Goal: Task Accomplishment & Management: Complete application form

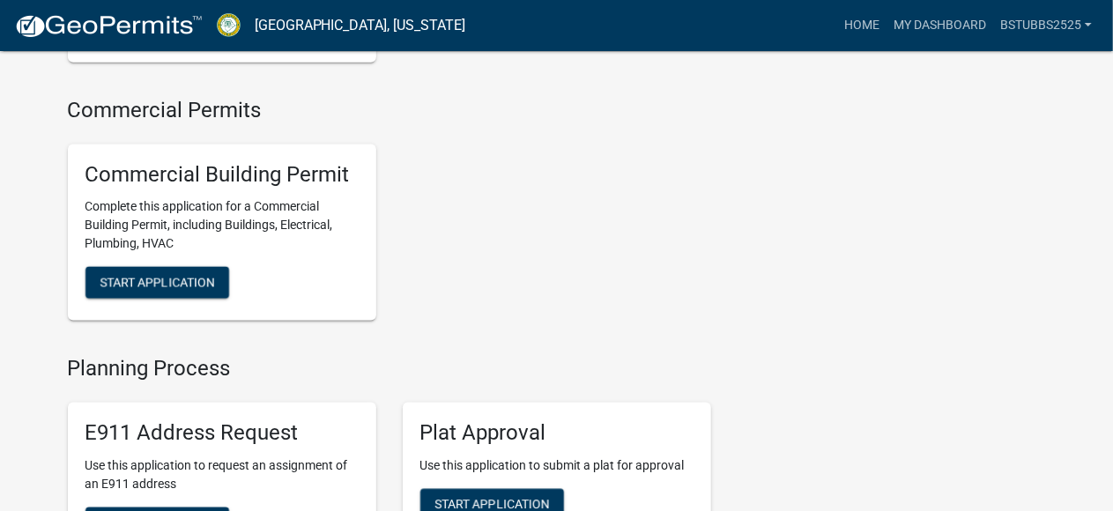
scroll to position [1410, 0]
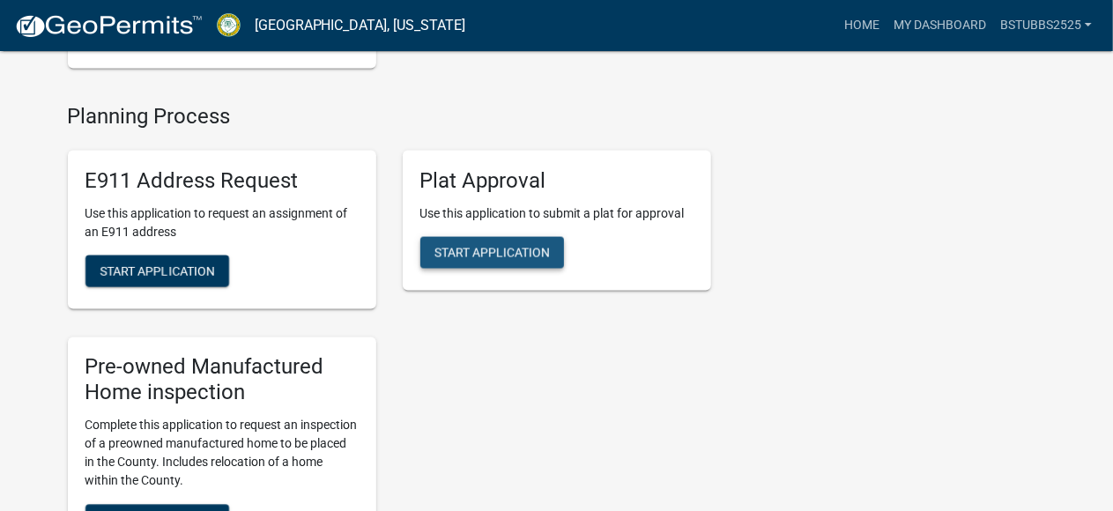
click at [506, 260] on span "Start Application" at bounding box center [491, 253] width 115 height 14
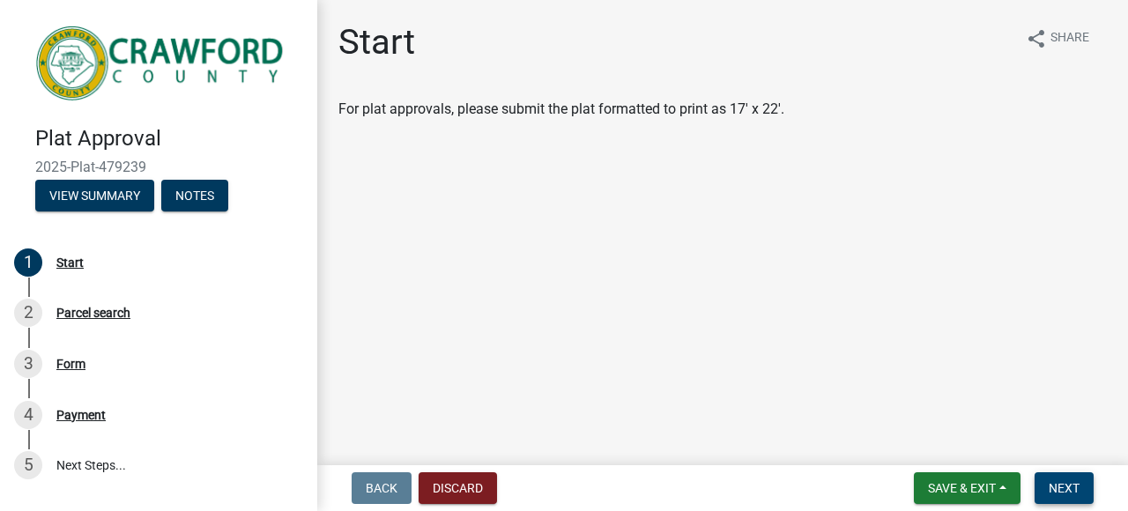
click at [1055, 483] on span "Next" at bounding box center [1063, 488] width 31 height 14
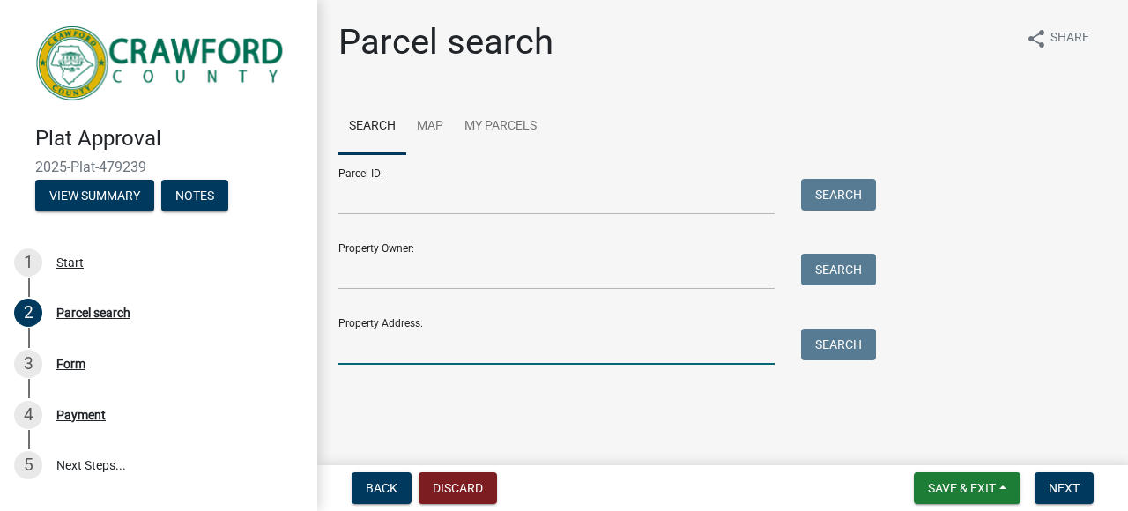
click at [412, 344] on input "Property Address:" at bounding box center [556, 347] width 436 height 36
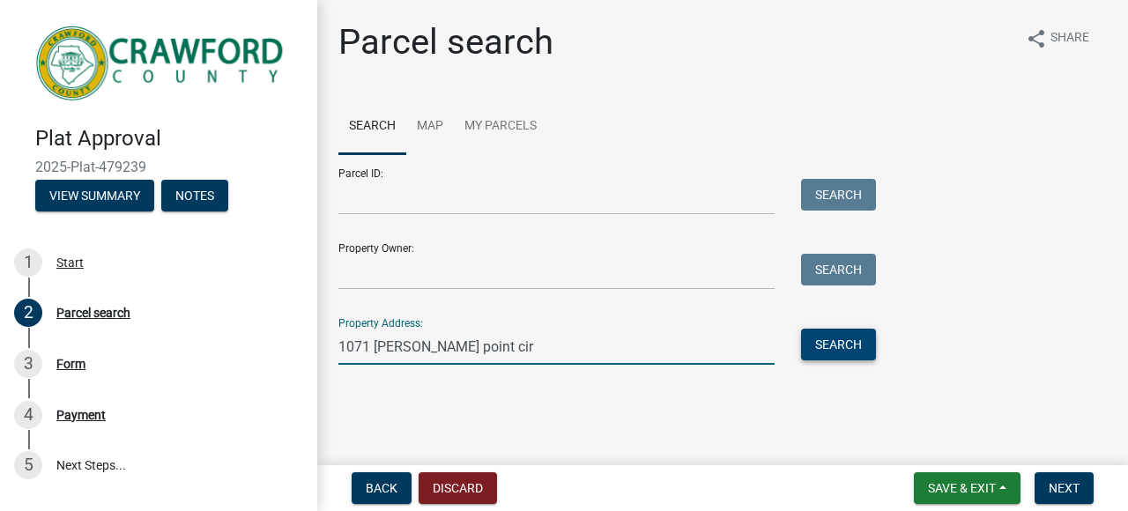
type input "1071 [PERSON_NAME] point cir"
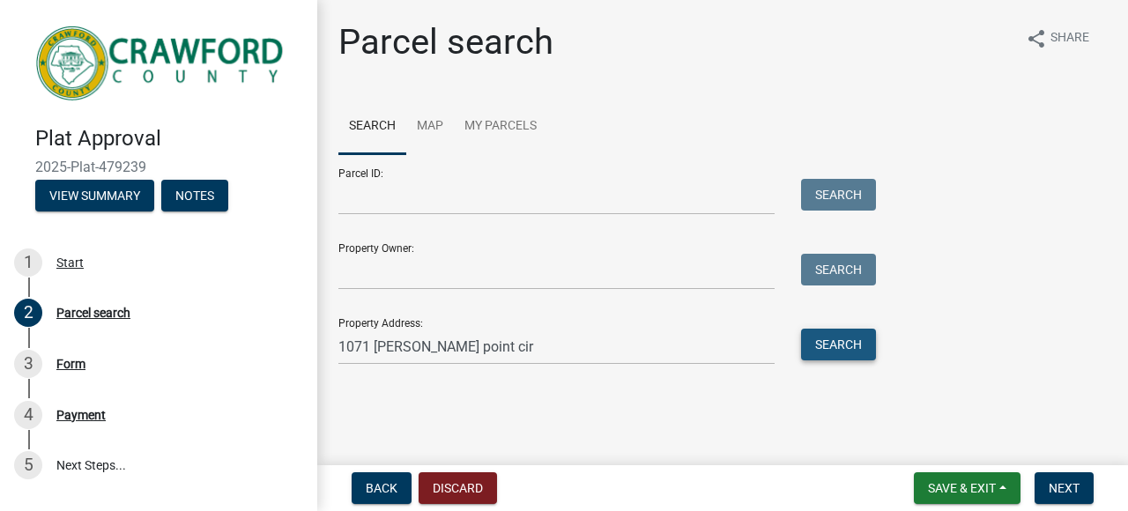
click at [842, 349] on button "Search" at bounding box center [838, 345] width 75 height 32
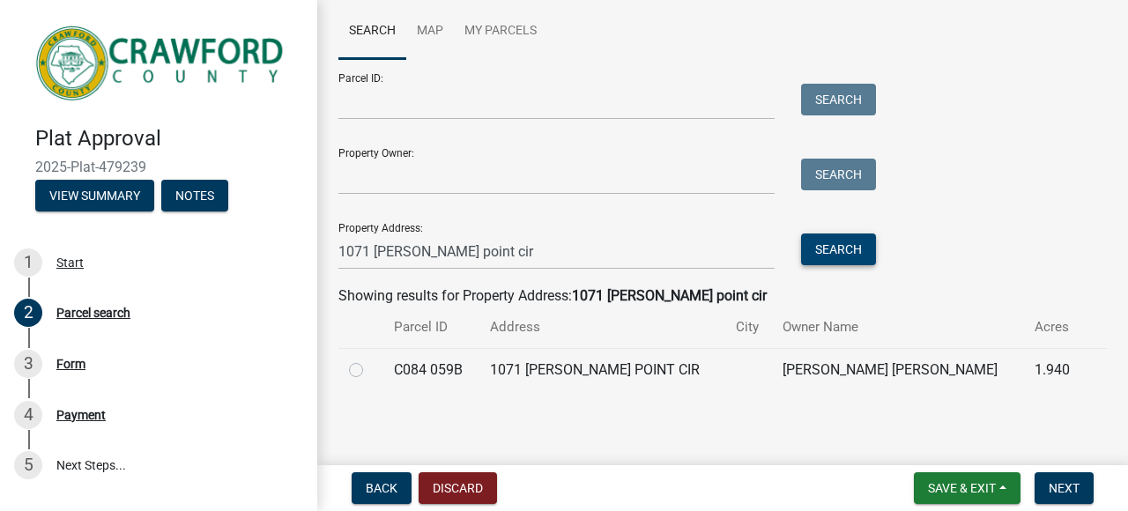
scroll to position [97, 0]
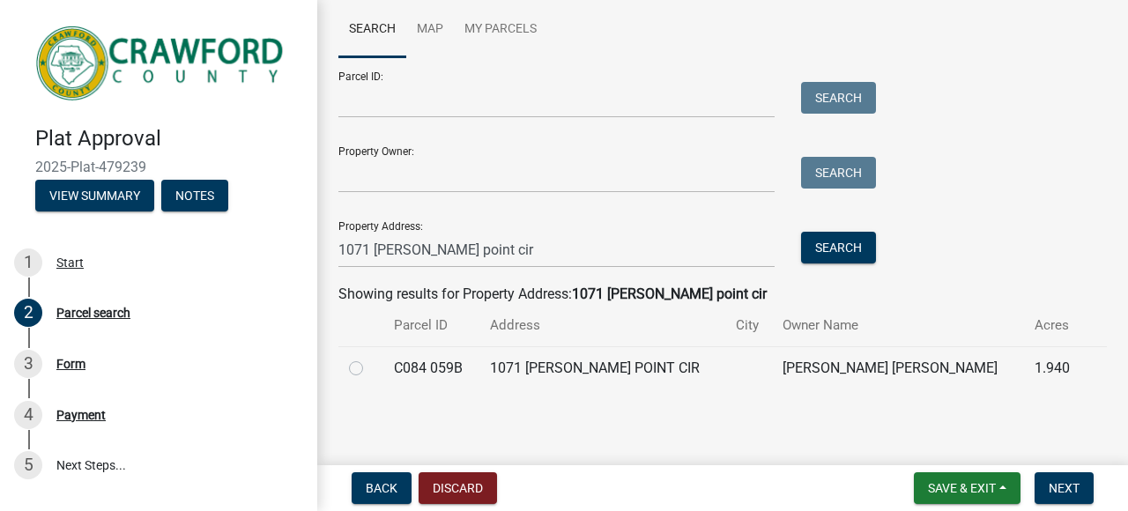
click at [370, 358] on label at bounding box center [370, 358] width 0 height 0
click at [370, 369] on 059B "radio" at bounding box center [375, 363] width 11 height 11
radio 059B "true"
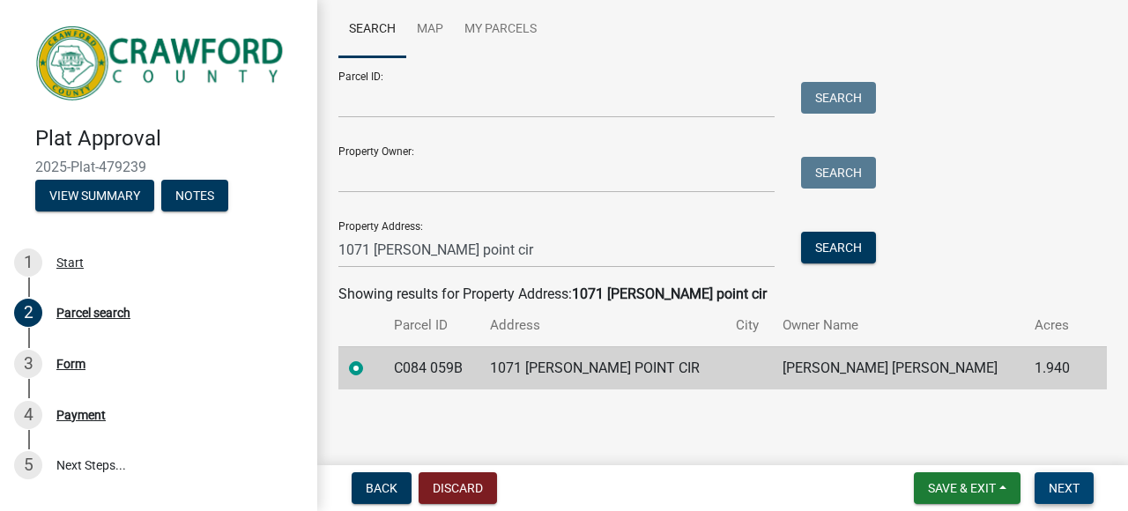
click at [1057, 489] on span "Next" at bounding box center [1063, 488] width 31 height 14
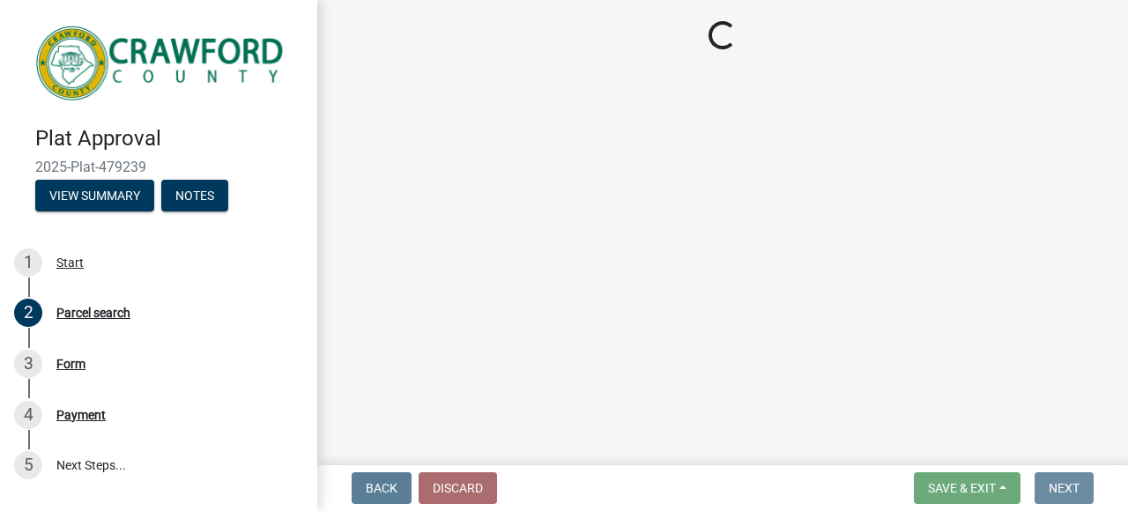
scroll to position [0, 0]
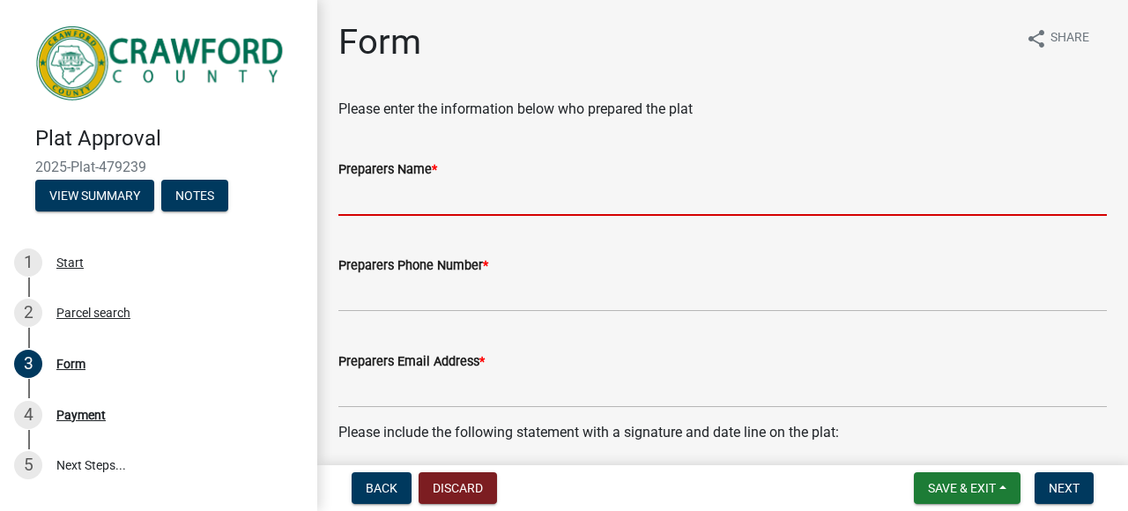
click at [499, 204] on input "Preparers Name *" at bounding box center [722, 198] width 768 height 36
type input "[PERSON_NAME]"
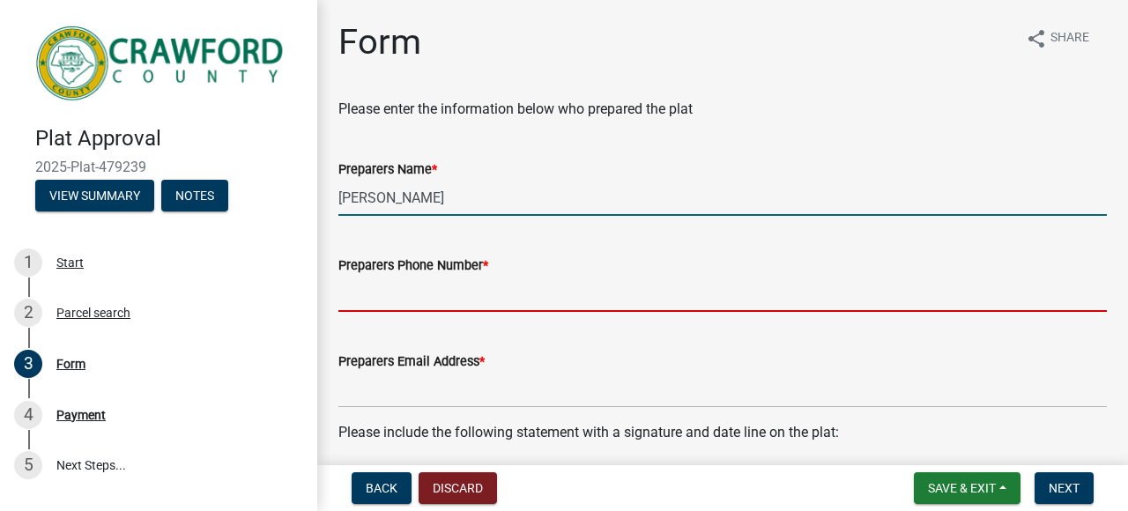
click at [402, 294] on input "Preparers Phone Number *" at bounding box center [722, 294] width 768 height 36
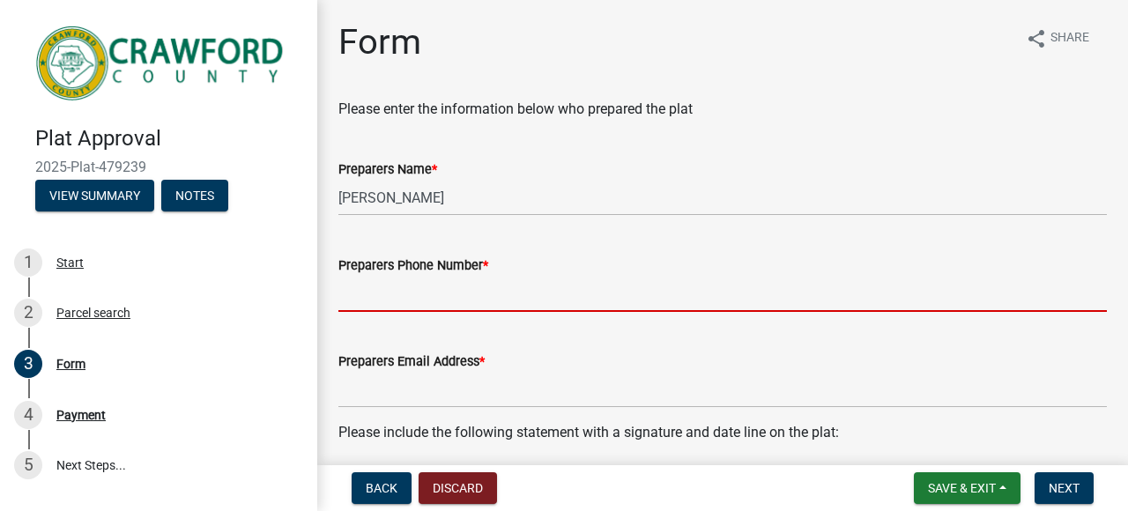
type input "[PHONE_NUMBER]"
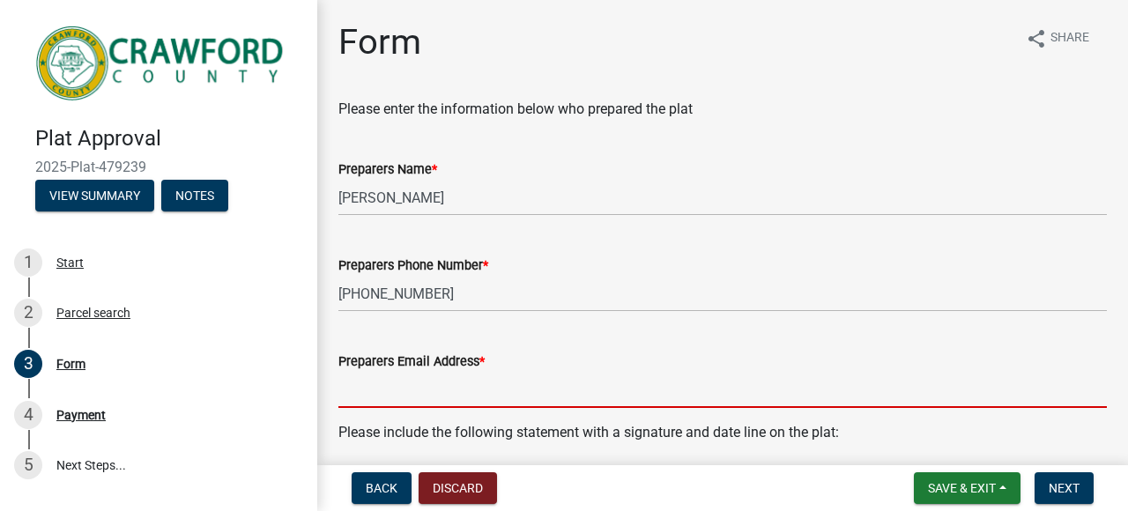
click at [446, 396] on input "Preparers Email Address *" at bounding box center [722, 390] width 768 height 36
type input "[PERSON_NAME][EMAIL_ADDRESS][DOMAIN_NAME]"
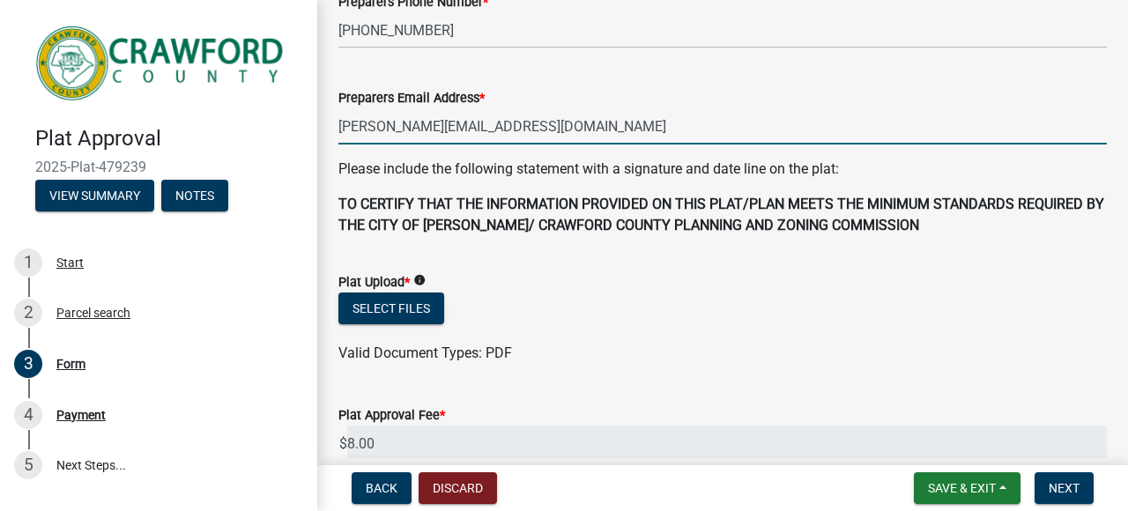
scroll to position [264, 0]
click at [416, 301] on button "Select files" at bounding box center [391, 308] width 106 height 32
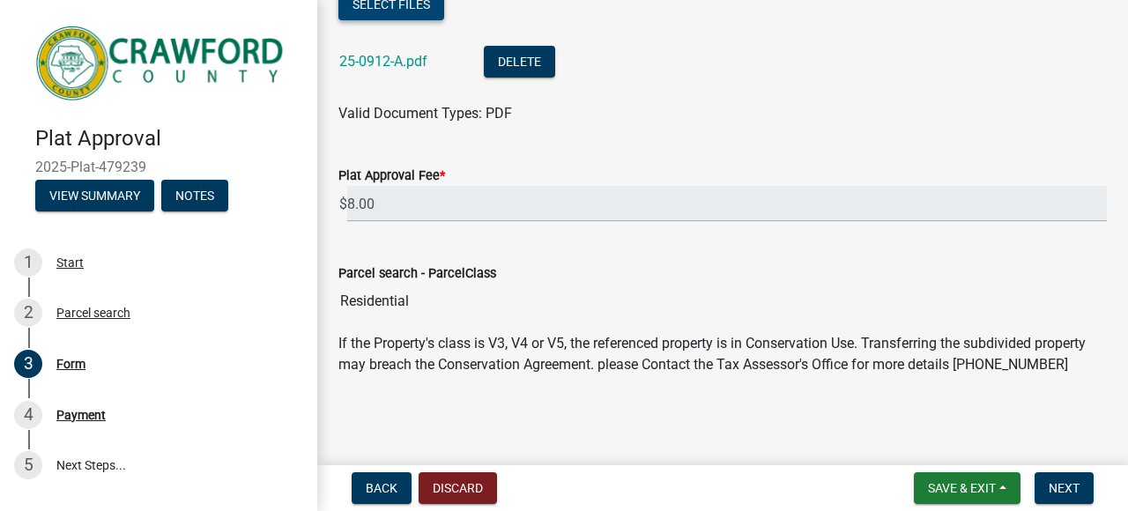
scroll to position [588, 0]
click at [1075, 482] on span "Next" at bounding box center [1063, 488] width 31 height 14
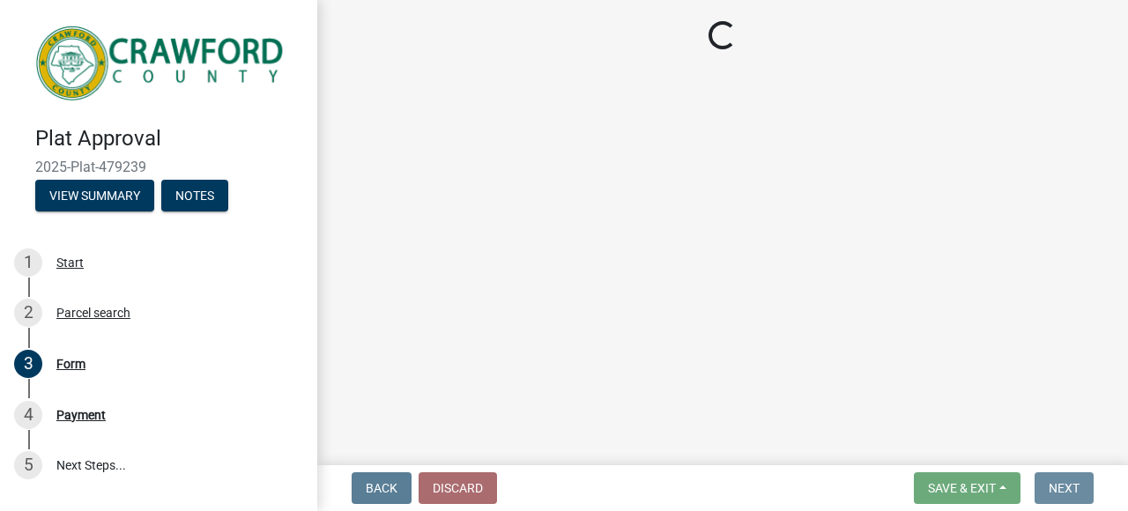
scroll to position [0, 0]
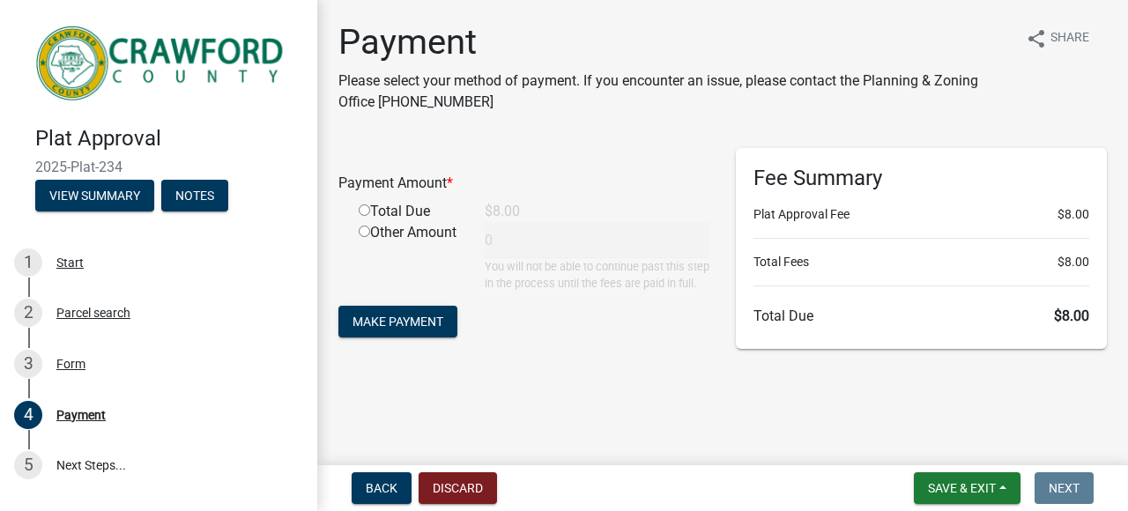
click at [361, 212] on input "radio" at bounding box center [364, 209] width 11 height 11
radio input "true"
type input "8"
click at [400, 329] on span "Make Payment" at bounding box center [397, 322] width 91 height 14
